Goal: Task Accomplishment & Management: Manage account settings

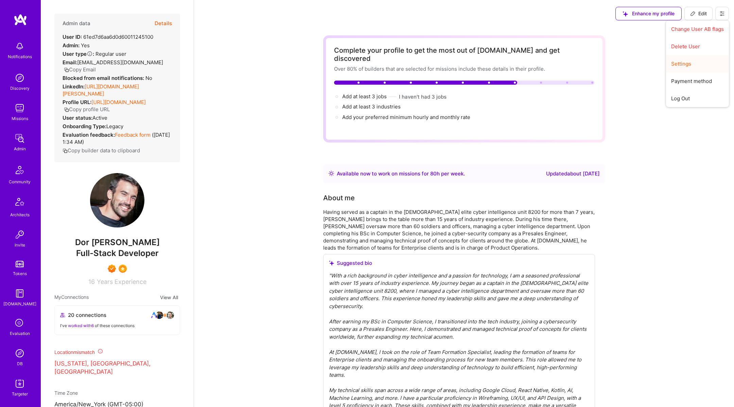
click at [686, 59] on button "Settings" at bounding box center [697, 63] width 63 height 17
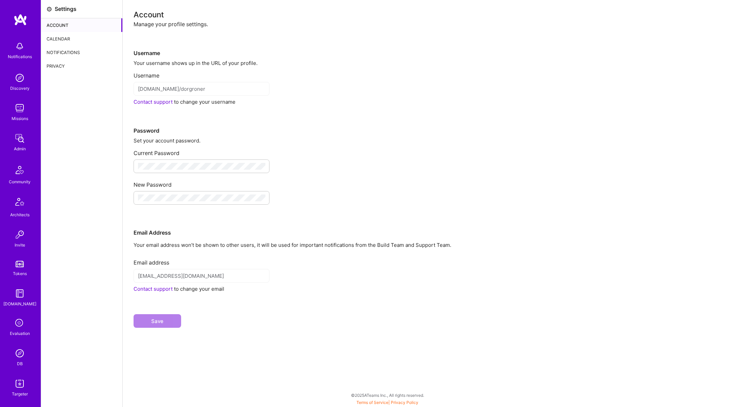
click at [73, 36] on div "Calendar" at bounding box center [81, 39] width 81 height 14
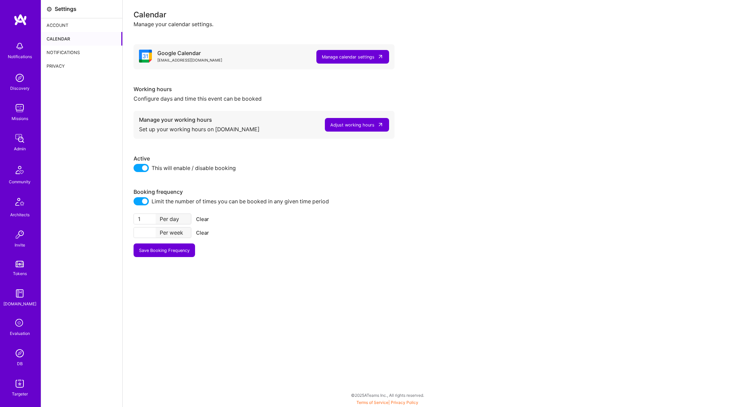
click at [345, 58] on div "Manage calendar settings" at bounding box center [348, 56] width 53 height 7
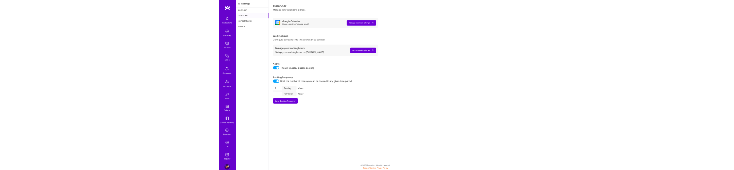
scroll to position [105, 0]
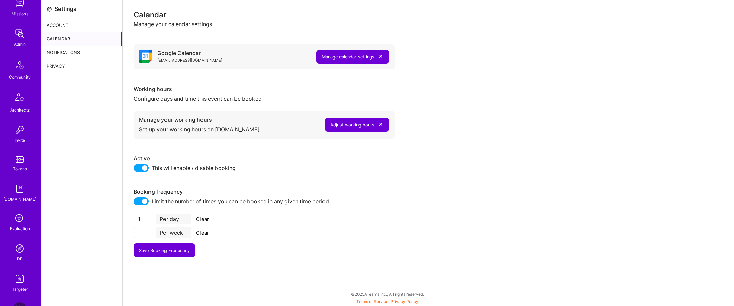
click at [20, 62] on img at bounding box center [20, 65] width 16 height 16
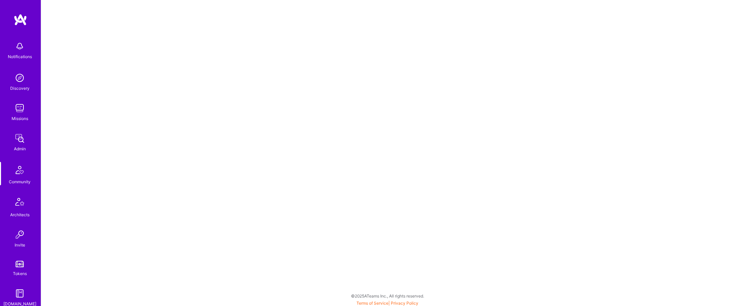
click at [18, 122] on div "Missions" at bounding box center [20, 118] width 17 height 7
